Goal: Information Seeking & Learning: Learn about a topic

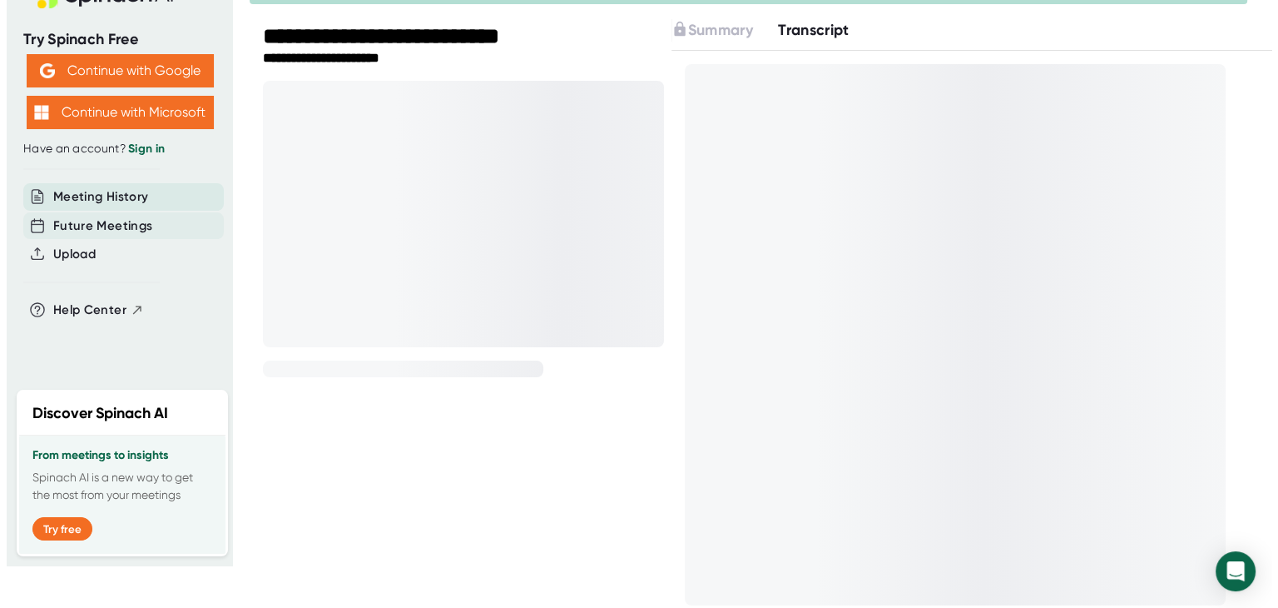
scroll to position [65, 0]
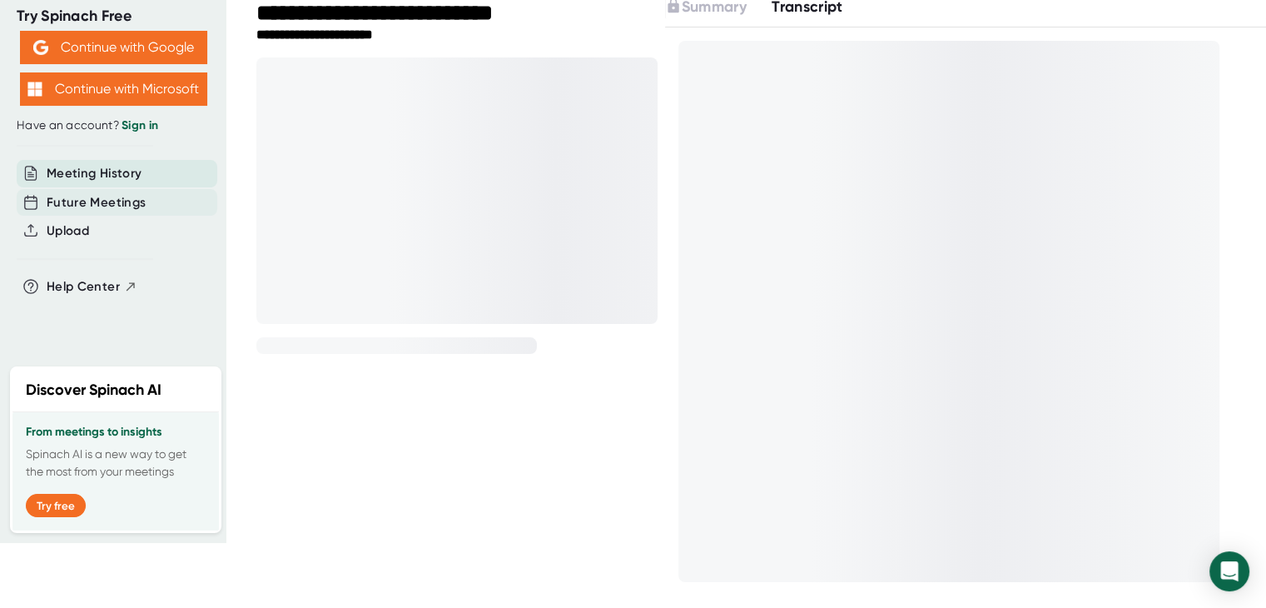
click at [113, 201] on span "Future Meetings" at bounding box center [96, 202] width 99 height 19
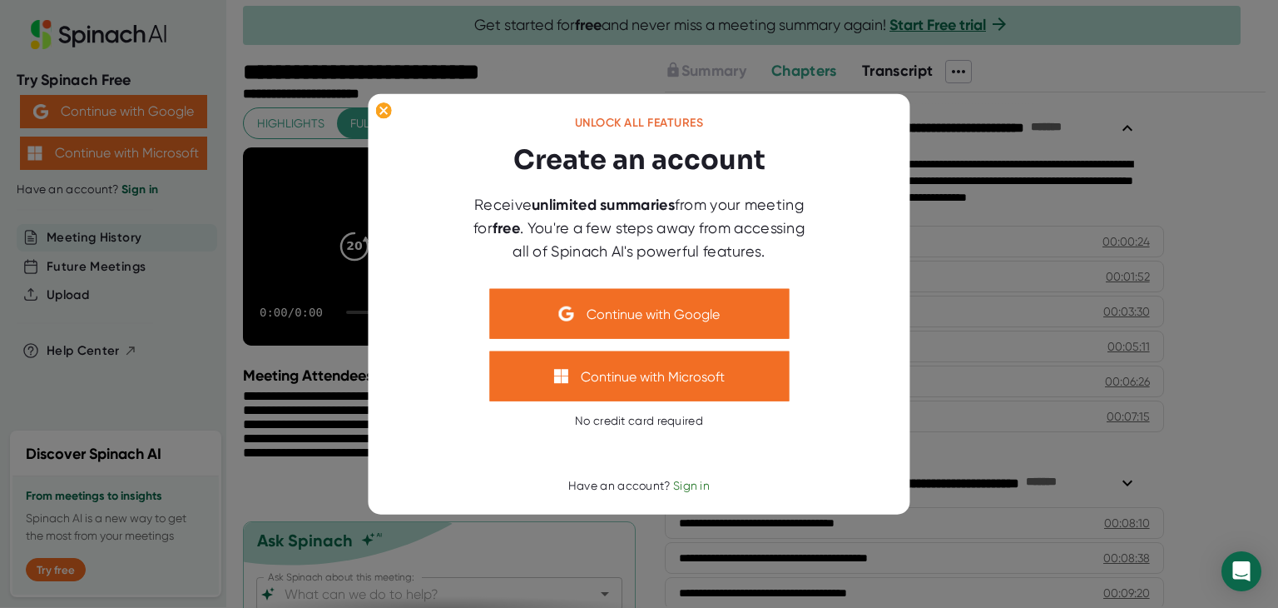
scroll to position [0, 0]
